Goal: Task Accomplishment & Management: Use online tool/utility

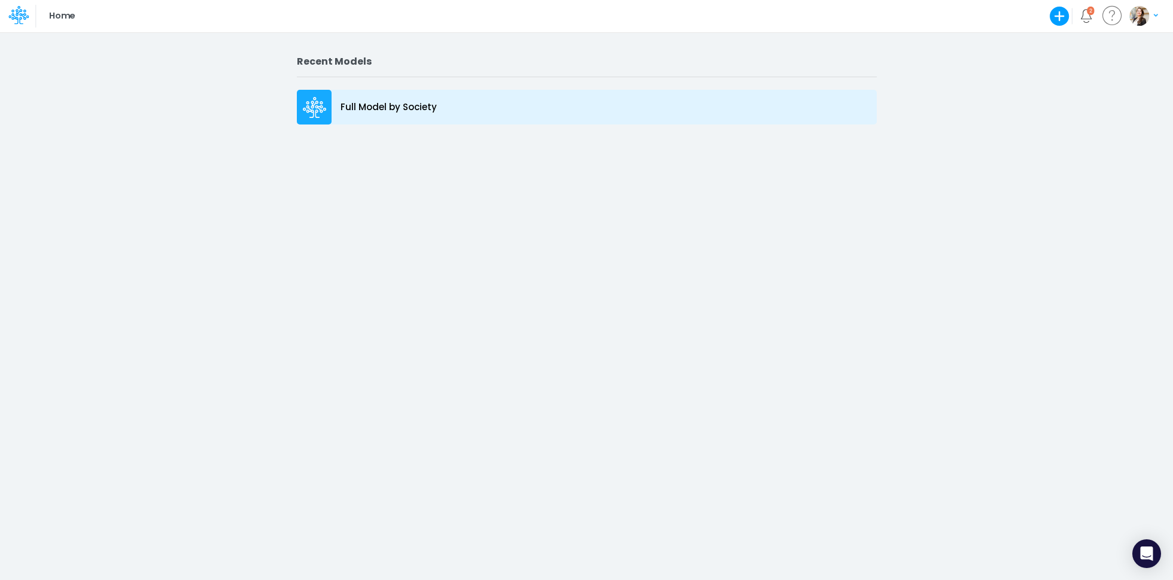
click at [365, 114] on div "Full Model by Society" at bounding box center [587, 107] width 580 height 35
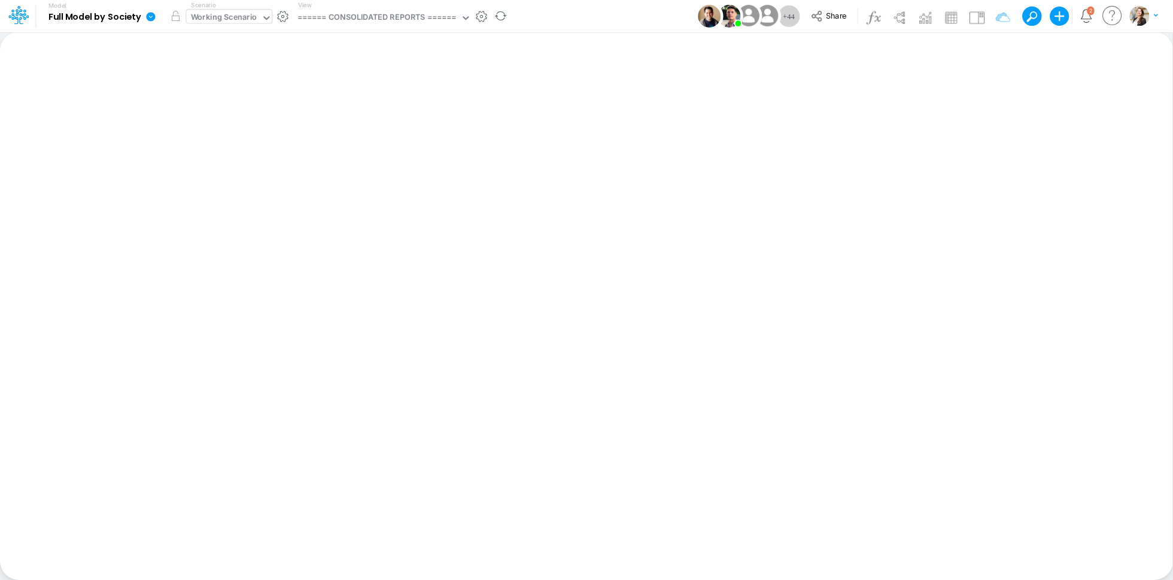
click at [225, 25] on div "Working Scenario" at bounding box center [224, 18] width 66 height 14
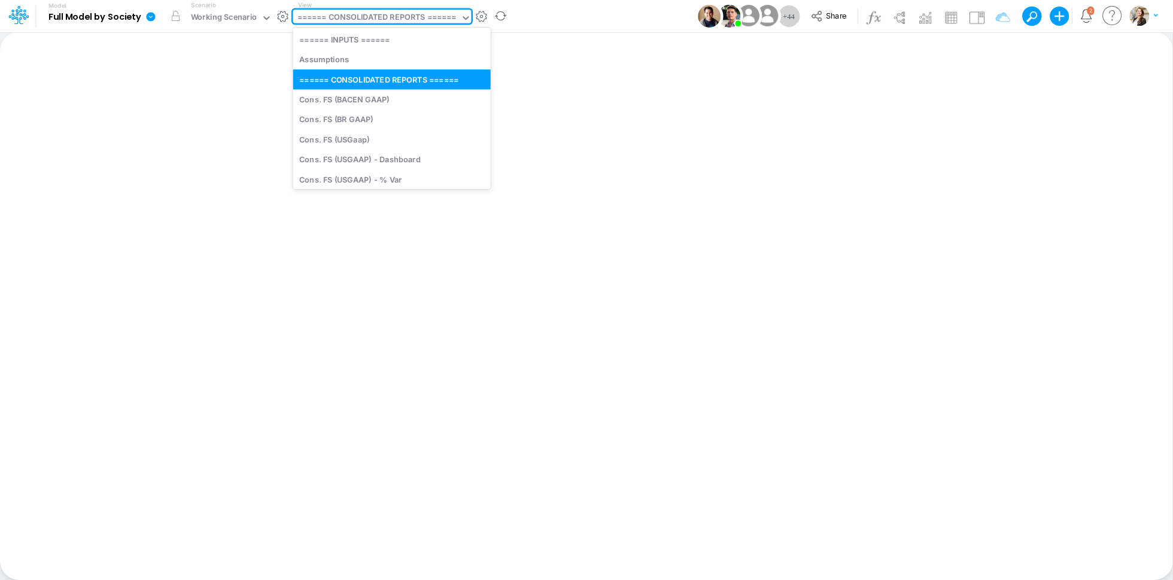
click at [321, 19] on div "====== CONSOLIDATED REPORTS ======" at bounding box center [376, 18] width 159 height 14
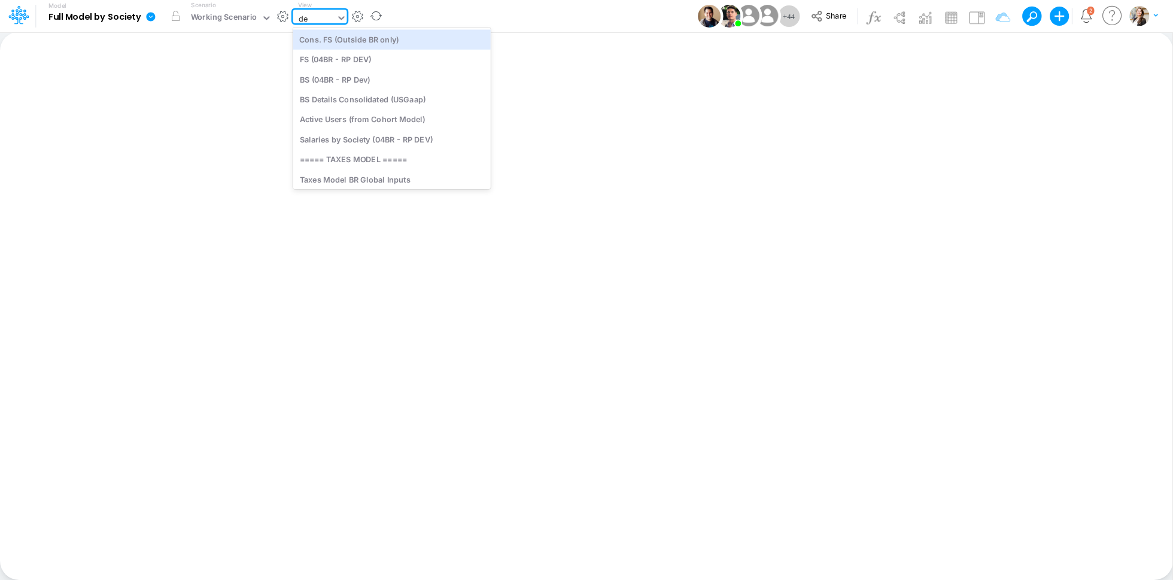
type input "deb"
click at [363, 38] on div "Debt Schedules - Loans" at bounding box center [374, 39] width 162 height 20
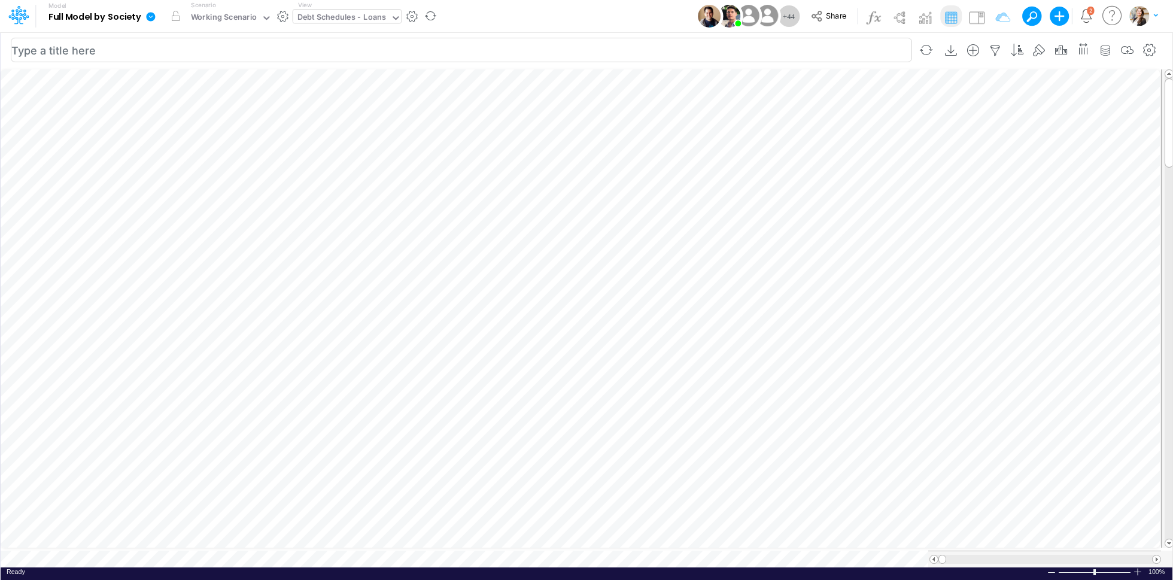
scroll to position [5, 1]
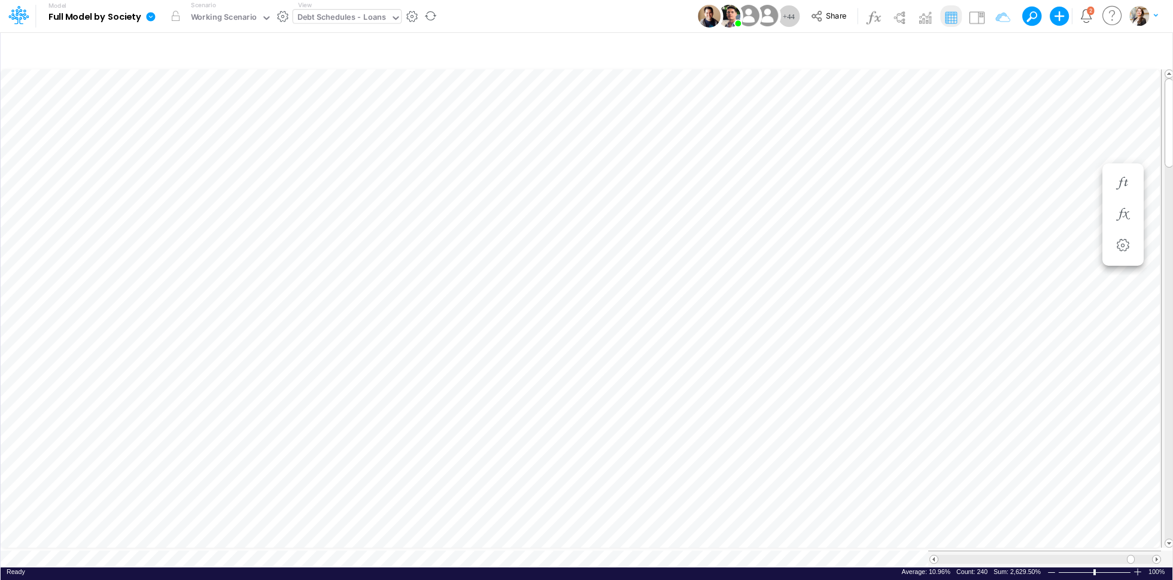
click at [153, 16] on icon at bounding box center [150, 16] width 9 height 9
click at [176, 112] on button "Export" at bounding box center [211, 105] width 128 height 20
click at [322, 112] on button "Excel" at bounding box center [340, 111] width 128 height 19
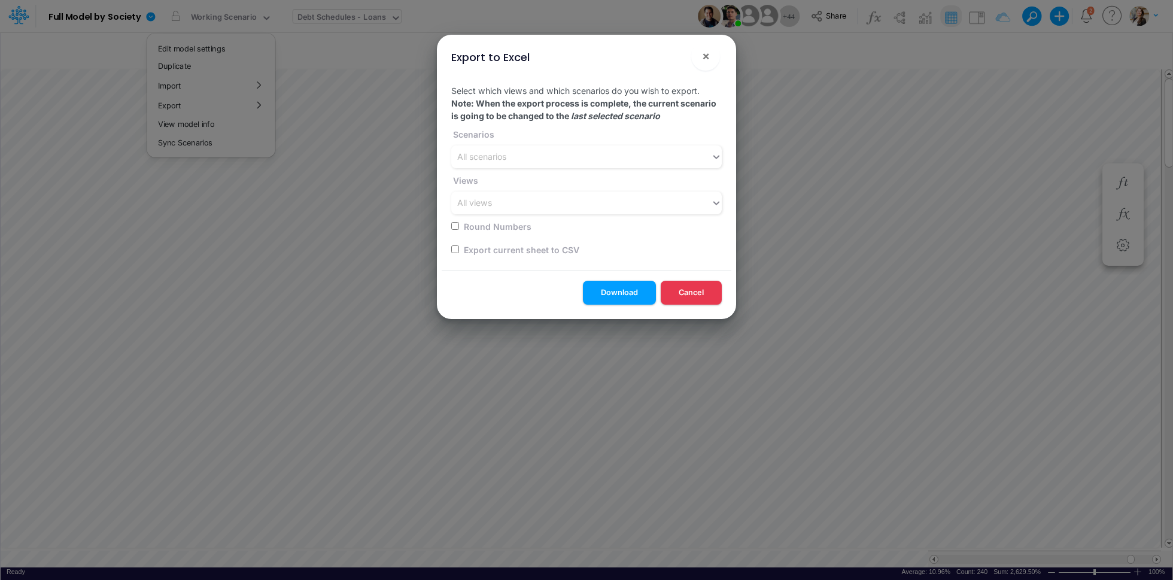
drag, startPoint x: 456, startPoint y: 248, endPoint x: 467, endPoint y: 250, distance: 10.9
click at [456, 248] on input "checkbox" at bounding box center [455, 249] width 8 height 8
checkbox input "true"
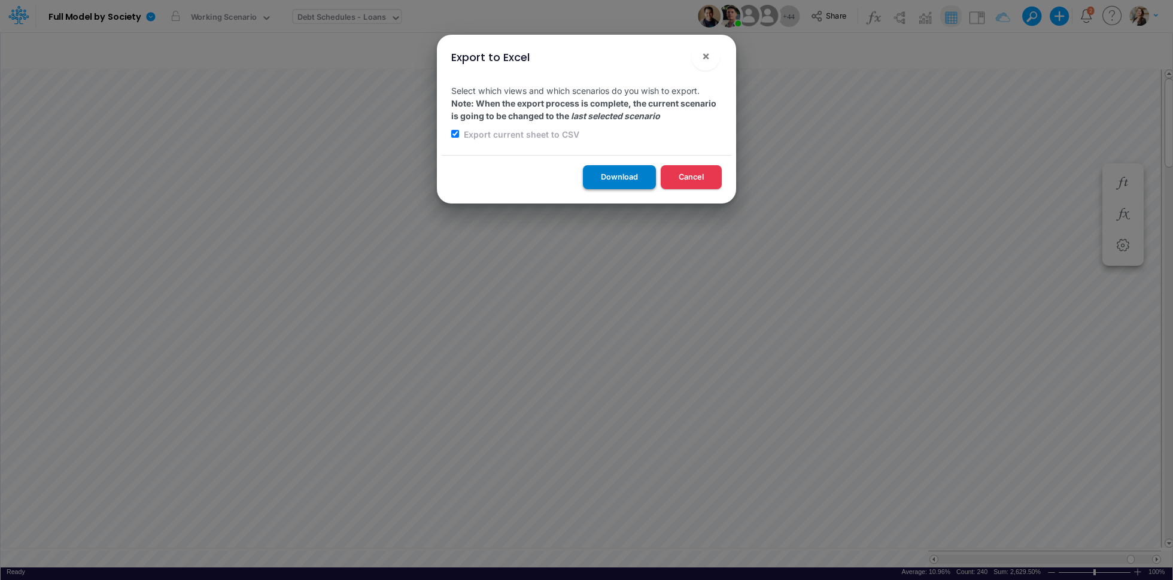
click at [602, 180] on button "Download" at bounding box center [619, 176] width 73 height 23
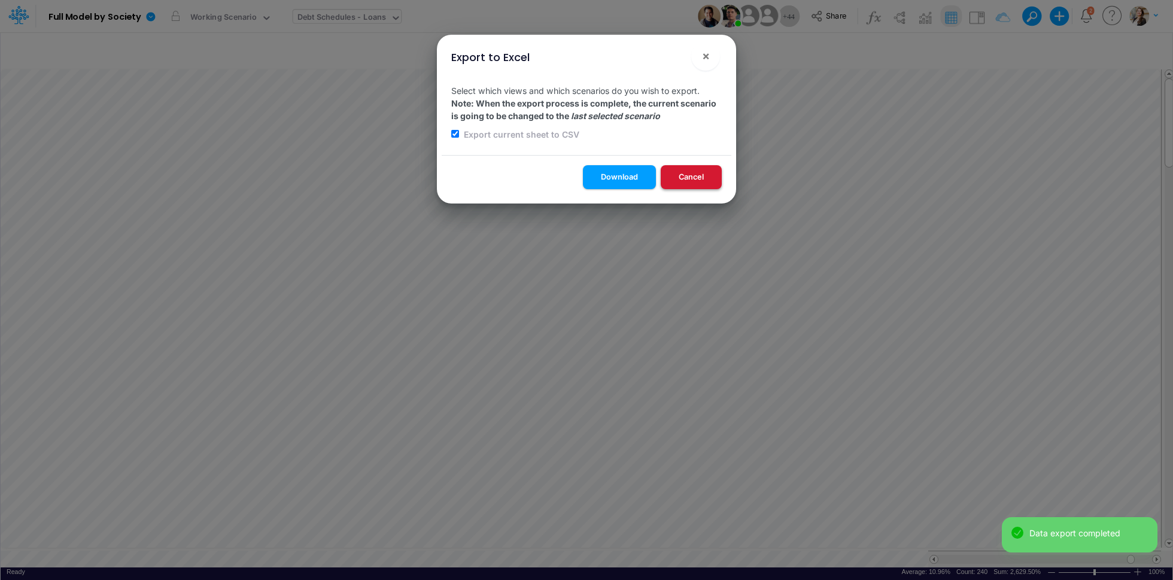
click at [692, 182] on button "Cancel" at bounding box center [690, 176] width 61 height 23
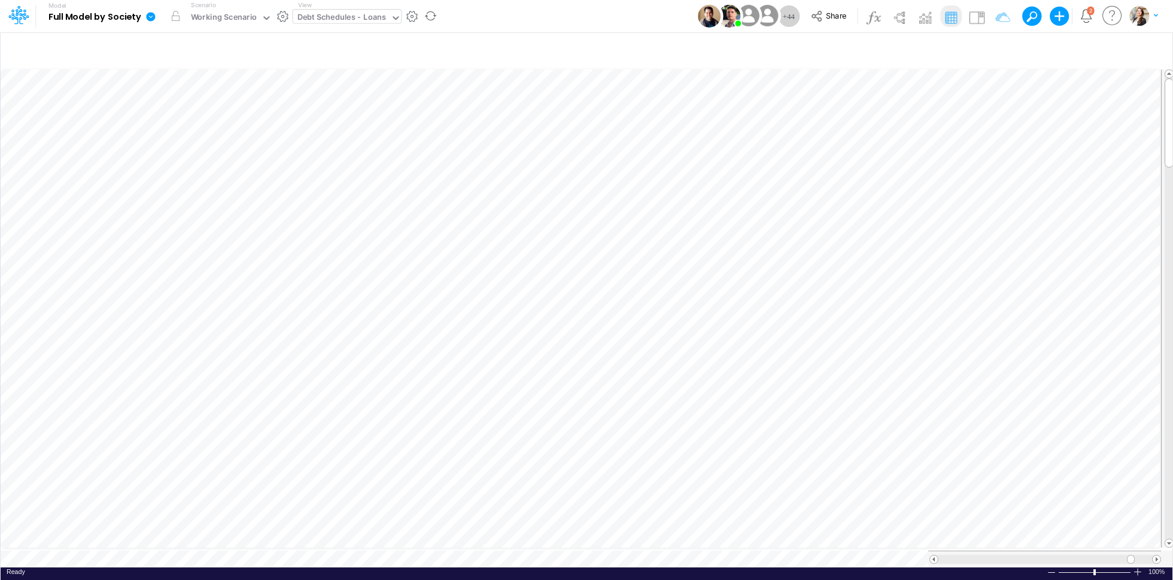
scroll to position [5, 1]
